Goal: Browse casually

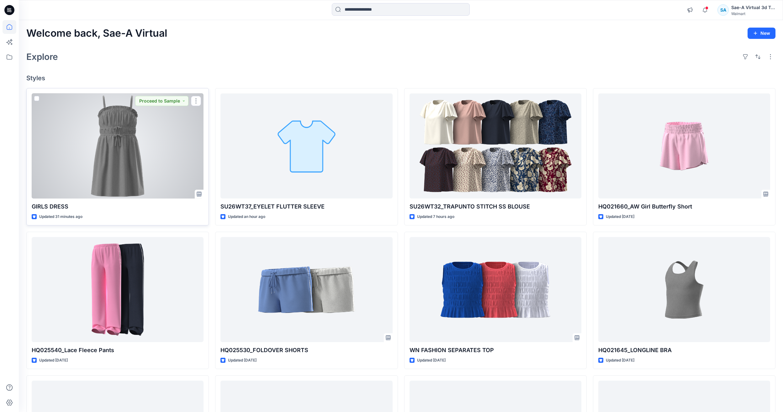
click at [132, 133] on div at bounding box center [118, 145] width 172 height 105
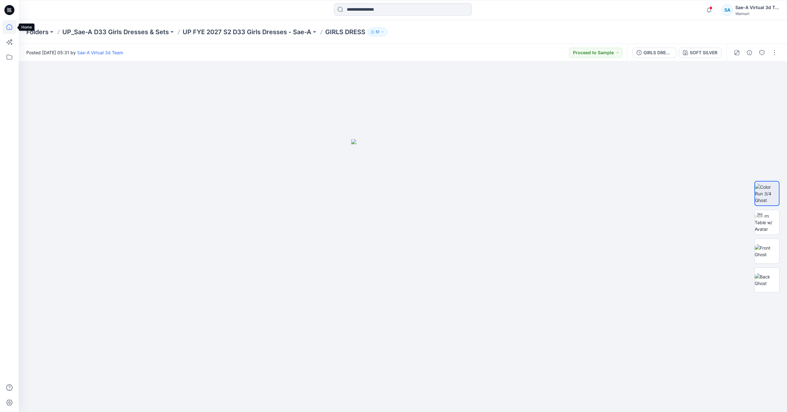
click at [7, 25] on icon at bounding box center [10, 27] width 14 height 14
